Goal: Task Accomplishment & Management: Complete application form

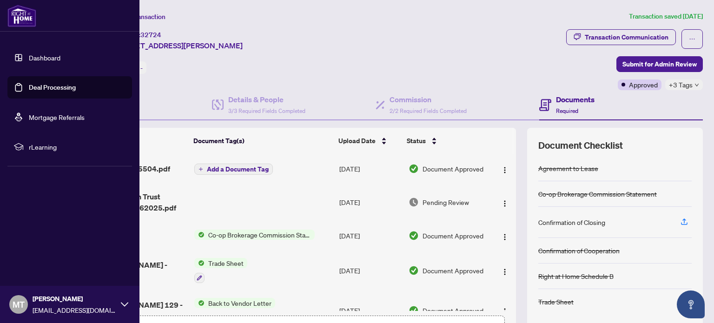
click at [41, 83] on link "Deal Processing" at bounding box center [52, 87] width 47 height 8
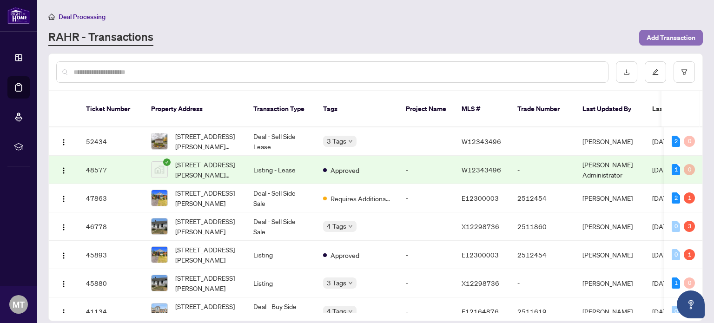
click at [677, 39] on span "Add Transaction" at bounding box center [671, 37] width 49 height 15
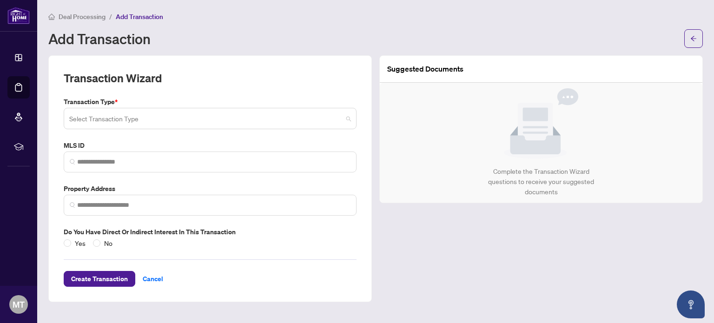
click at [238, 123] on input "search" at bounding box center [205, 120] width 273 height 20
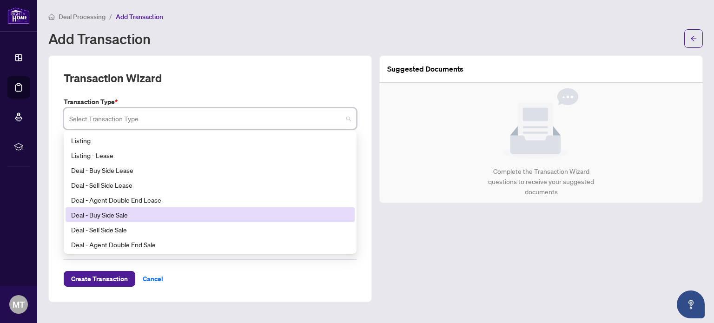
scroll to position [47, 0]
